Goal: Check status: Check status

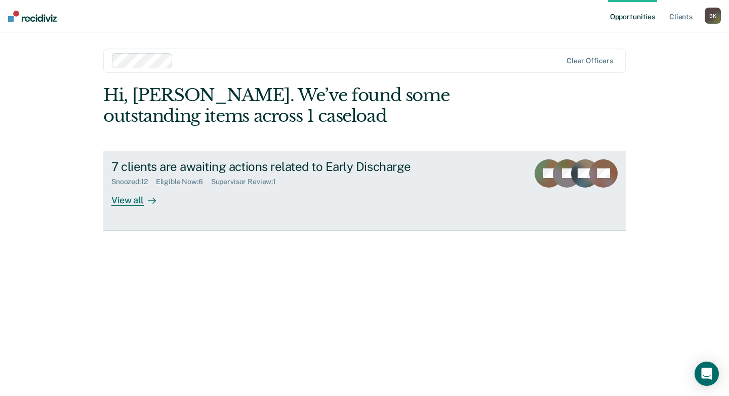
click at [152, 177] on div "Snoozed : 12 Eligible Now : 6 Supervisor Review : 1" at bounding box center [288, 180] width 355 height 13
